Goal: Task Accomplishment & Management: Complete application form

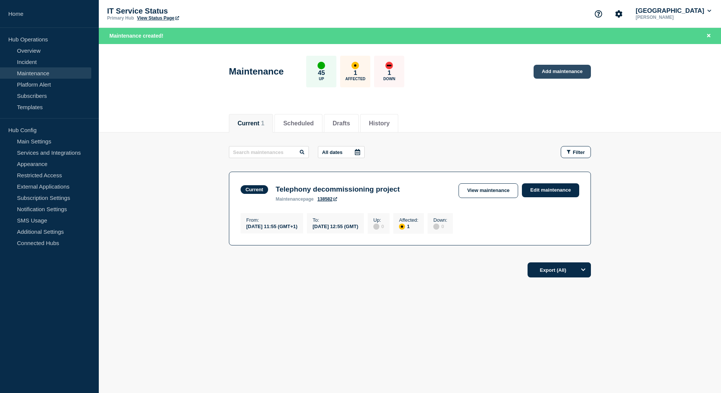
click at [571, 73] on link "Add maintenance" at bounding box center [561, 72] width 57 height 14
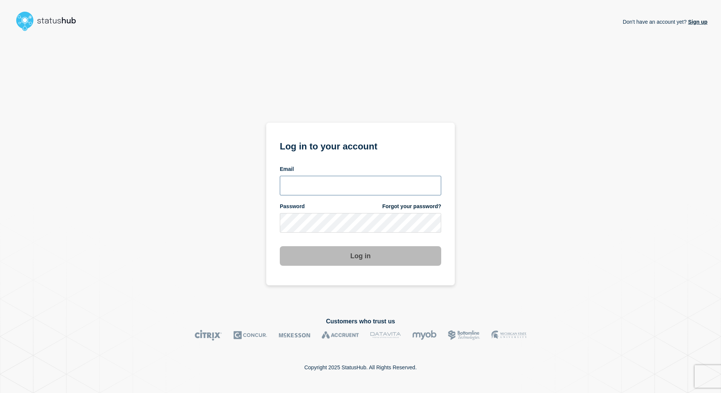
type input "tracey.taylor@surrey.ac.uk"
click at [360, 256] on button "Log in" at bounding box center [360, 256] width 161 height 20
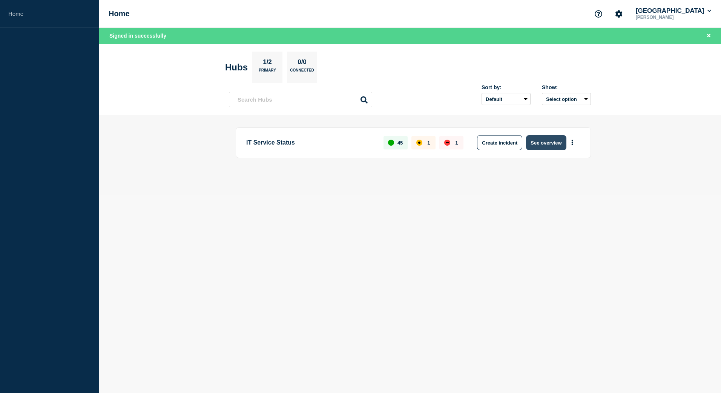
click at [538, 144] on button "See overview" at bounding box center [546, 142] width 40 height 15
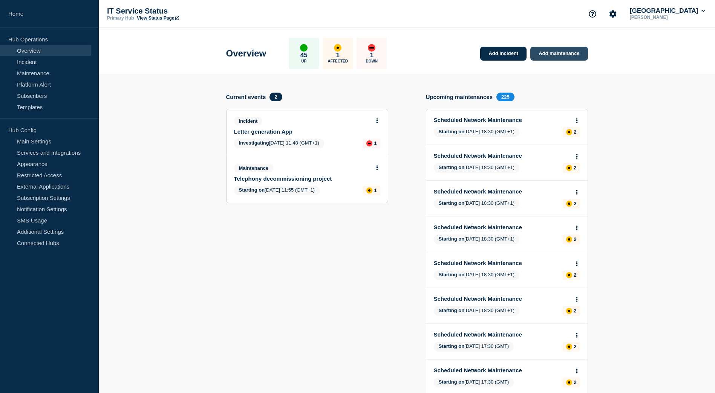
click at [557, 53] on link "Add maintenance" at bounding box center [558, 54] width 57 height 14
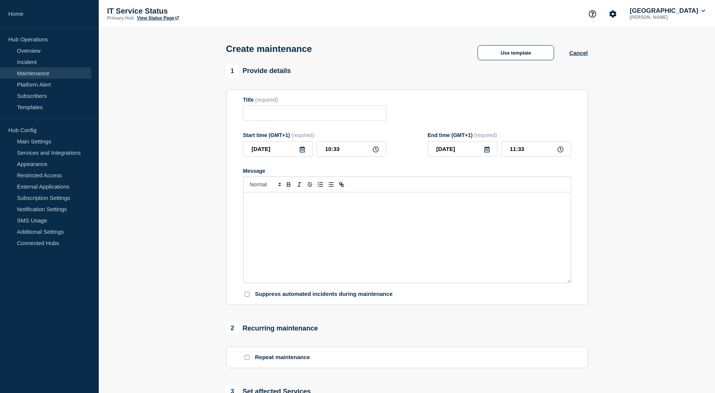
click at [260, 206] on div "Message" at bounding box center [406, 238] width 327 height 90
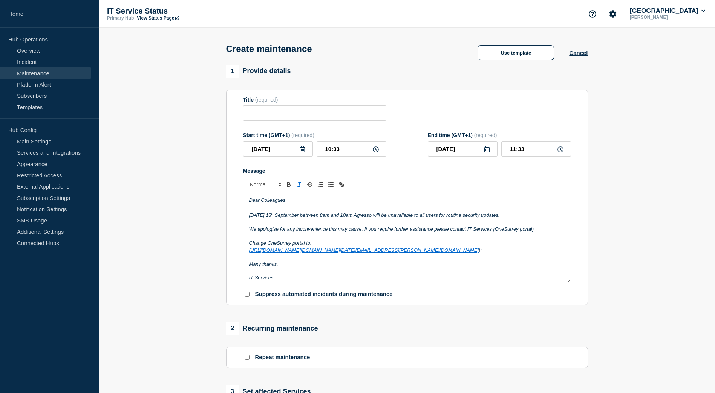
click at [300, 153] on icon at bounding box center [302, 150] width 6 height 6
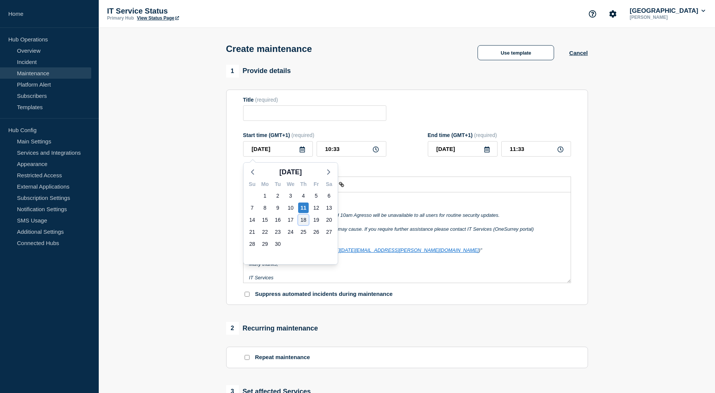
click at [304, 222] on div "18" at bounding box center [303, 220] width 11 height 11
type input "[DATE]"
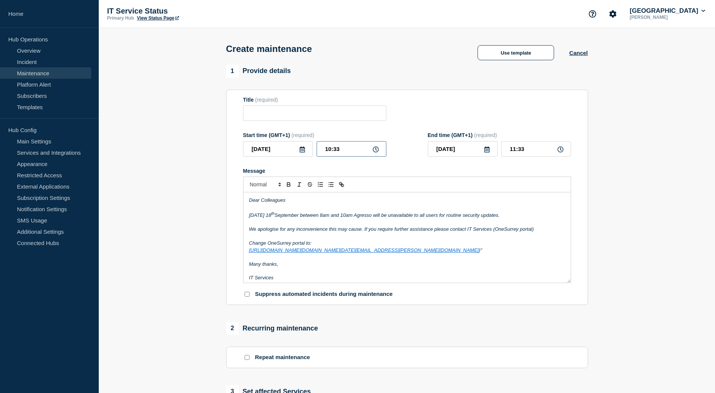
drag, startPoint x: 340, startPoint y: 150, endPoint x: 312, endPoint y: 150, distance: 27.5
click at [312, 150] on div "[DATE] 10:33" at bounding box center [314, 148] width 143 height 15
type input "08:00"
type input "10:00"
click at [273, 118] on input "Title" at bounding box center [314, 113] width 143 height 15
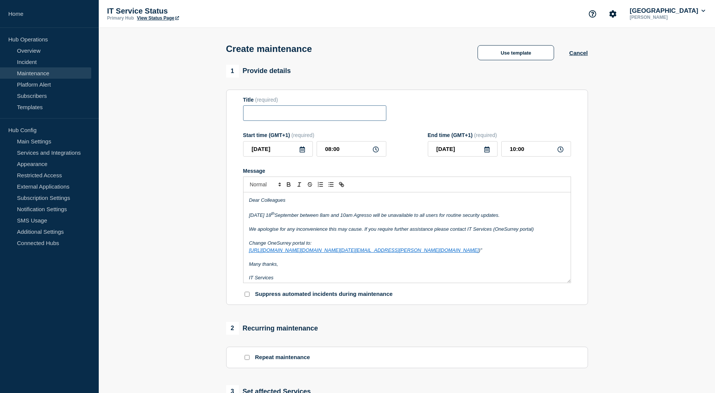
paste input "Agresso finance system – planned maintenance"
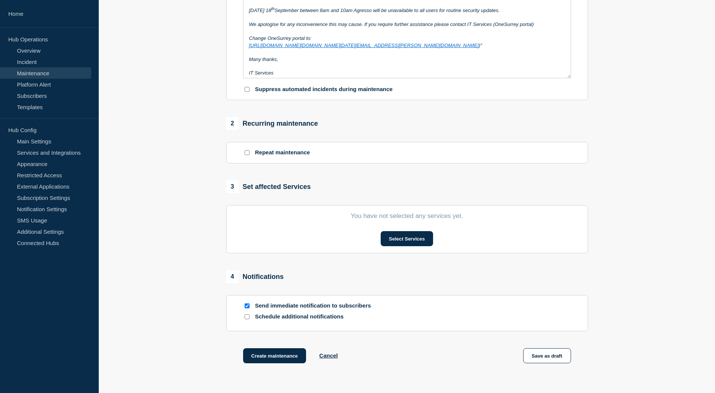
scroll to position [226, 0]
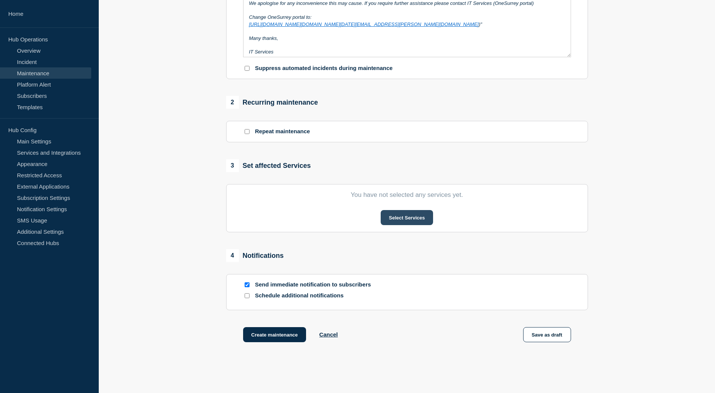
type input "Agresso finance system – planned maintenance"
click at [416, 217] on button "Select Services" at bounding box center [407, 217] width 52 height 15
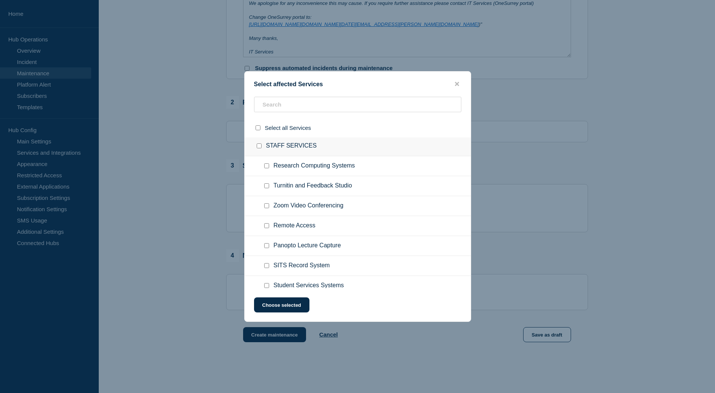
scroll to position [678, 0]
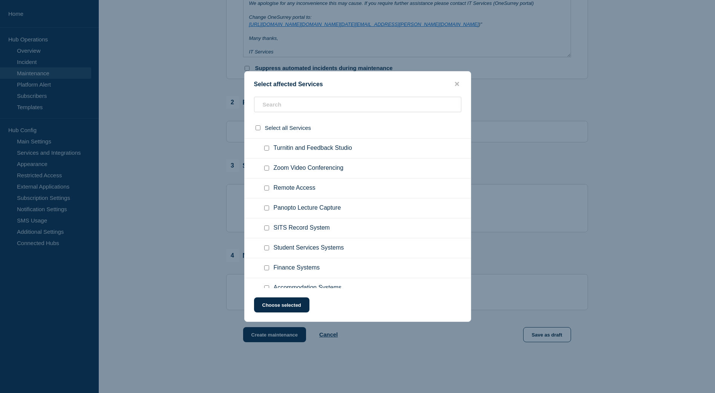
click at [267, 268] on input "Finance Systems checkbox" at bounding box center [266, 268] width 5 height 5
checkbox input "true"
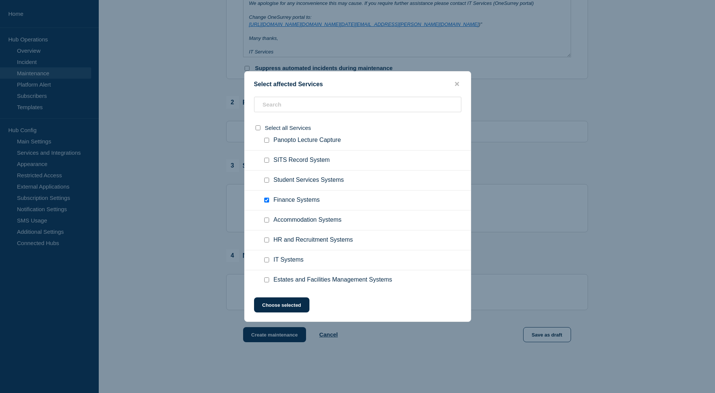
scroll to position [754, 0]
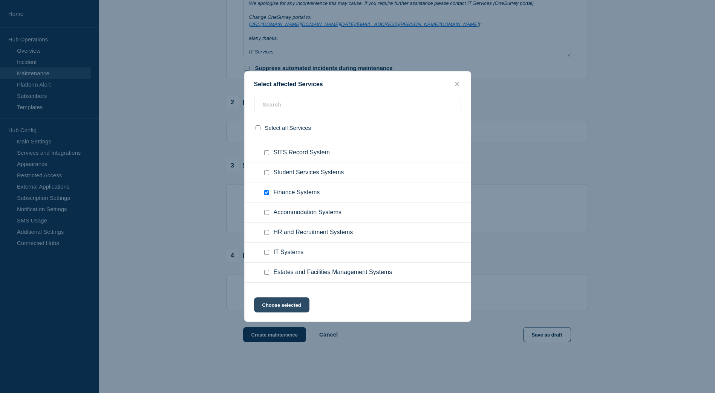
click at [286, 304] on button "Choose selected" at bounding box center [281, 305] width 55 height 15
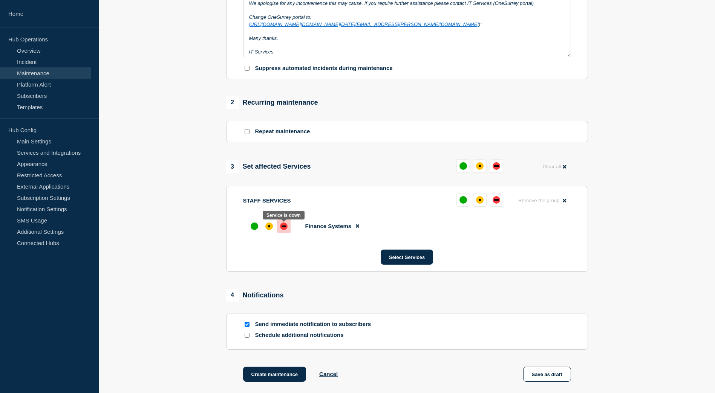
click at [285, 230] on div "down" at bounding box center [284, 227] width 8 height 8
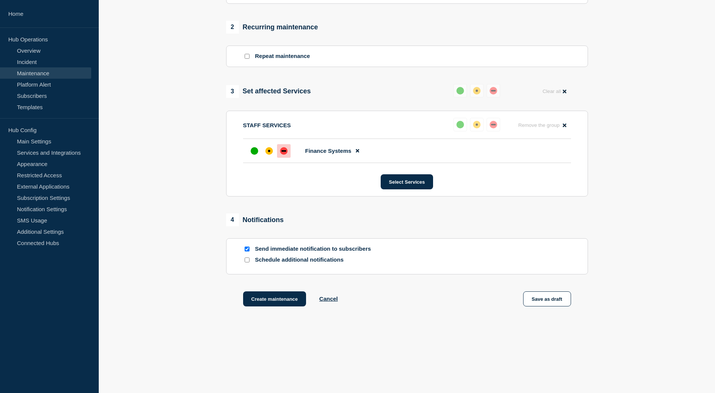
scroll to position [303, 0]
click at [266, 302] on button "Create maintenance" at bounding box center [274, 299] width 63 height 15
